Goal: Navigation & Orientation: Find specific page/section

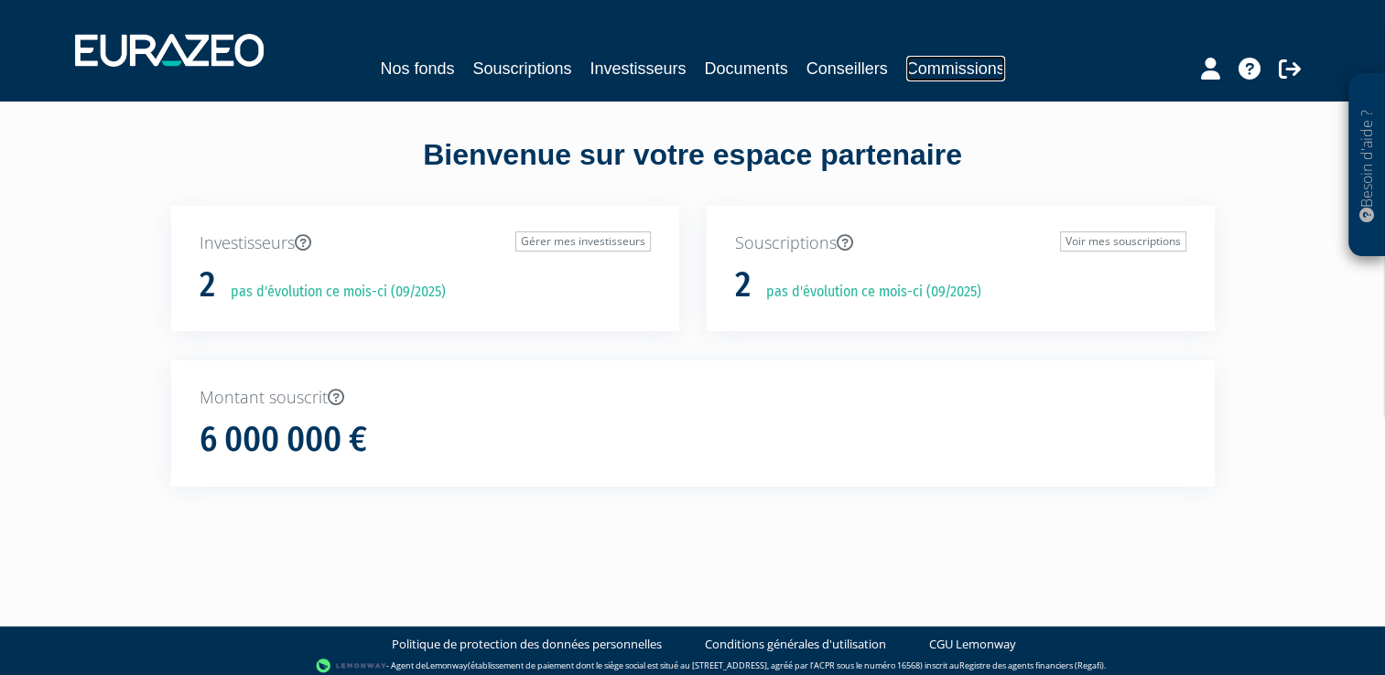
click at [930, 67] on link "Commissions" at bounding box center [955, 69] width 99 height 26
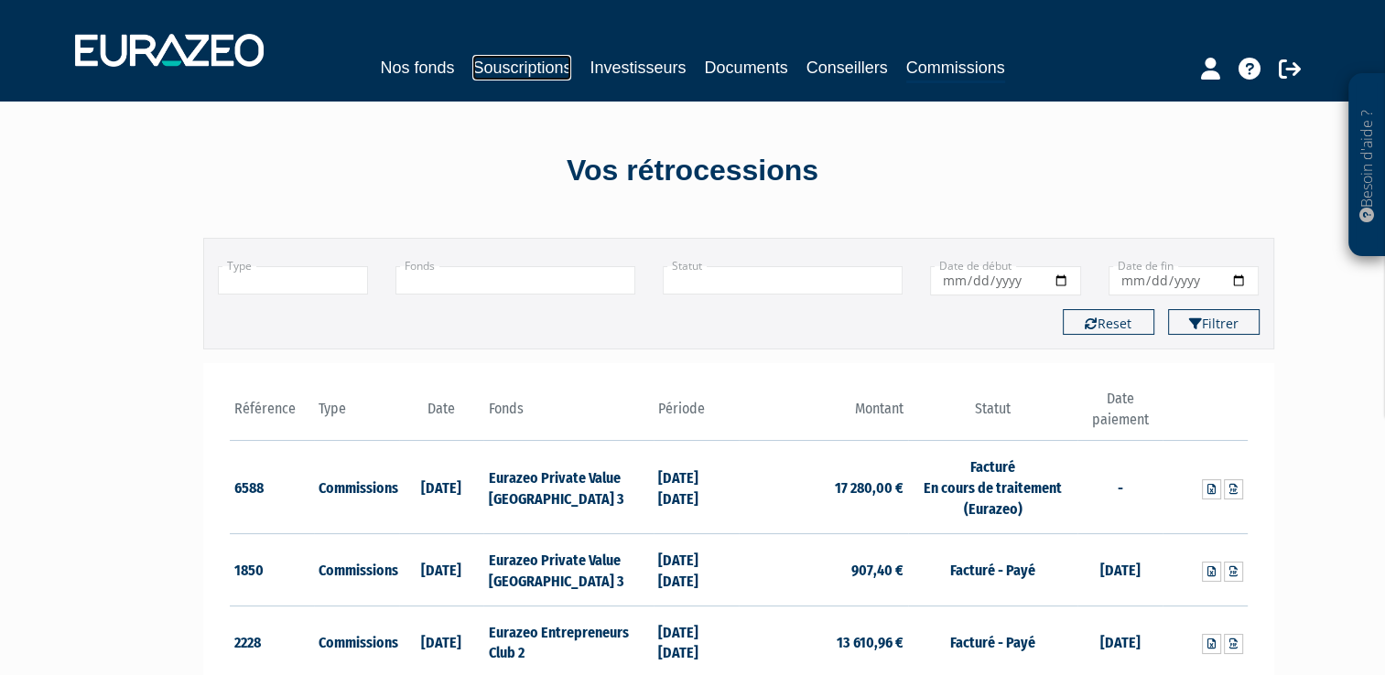
click at [535, 64] on link "Souscriptions" at bounding box center [521, 68] width 99 height 26
